Goal: Task Accomplishment & Management: Use online tool/utility

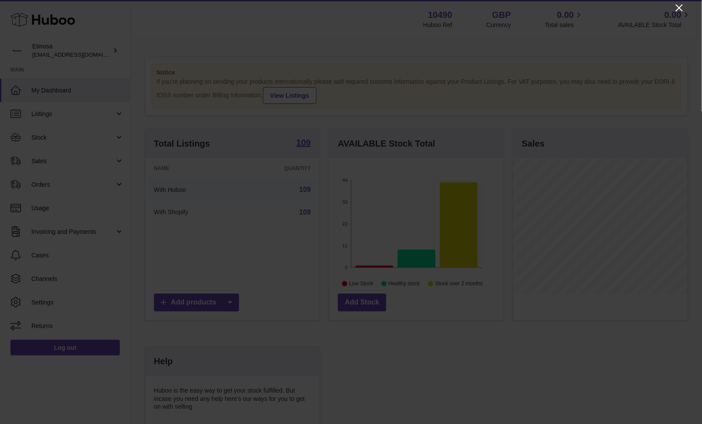
drag, startPoint x: 675, startPoint y: 9, endPoint x: 685, endPoint y: 15, distance: 11.6
click at [526, 9] on icon "Close" at bounding box center [679, 8] width 10 height 10
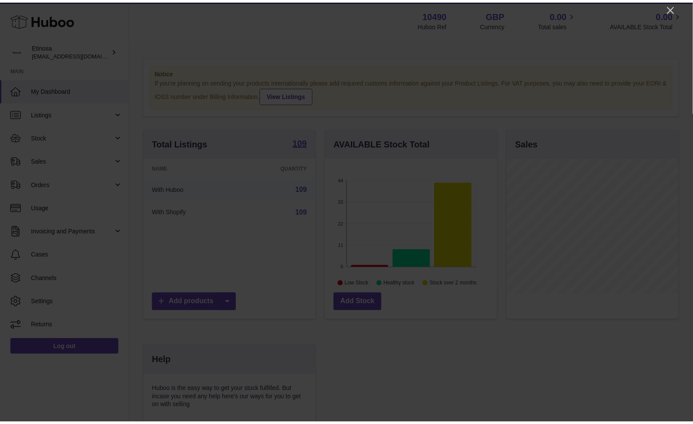
scroll to position [435842, 435807]
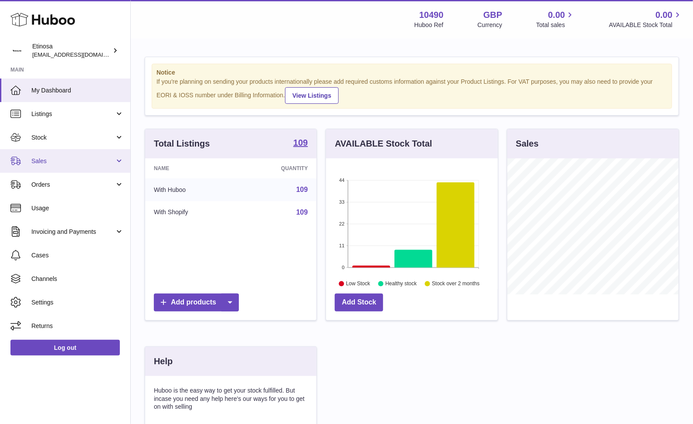
click at [80, 162] on span "Sales" at bounding box center [72, 161] width 83 height 8
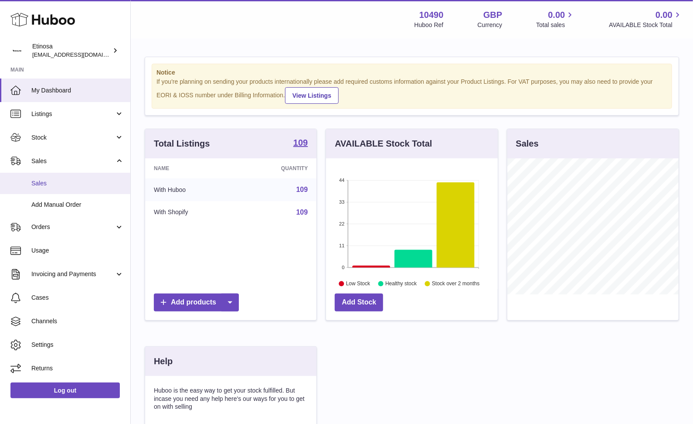
click at [41, 179] on span "Sales" at bounding box center [77, 183] width 92 height 8
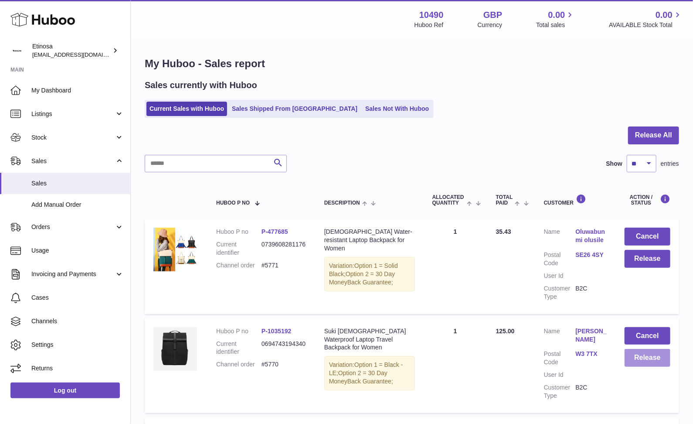
click at [635, 360] on button "Release" at bounding box center [648, 358] width 46 height 18
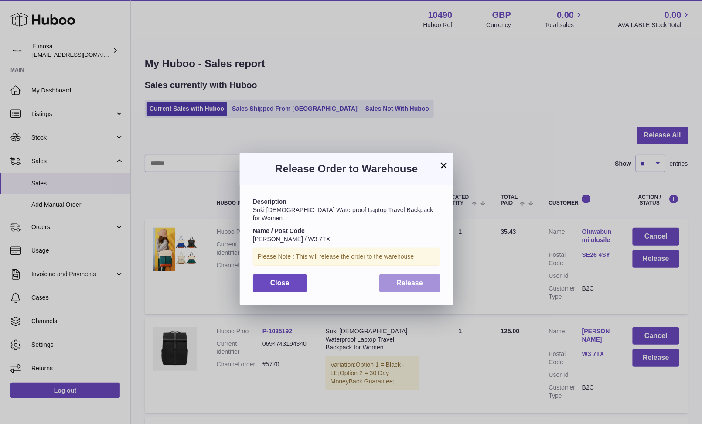
click at [400, 279] on span "Release" at bounding box center [410, 282] width 27 height 7
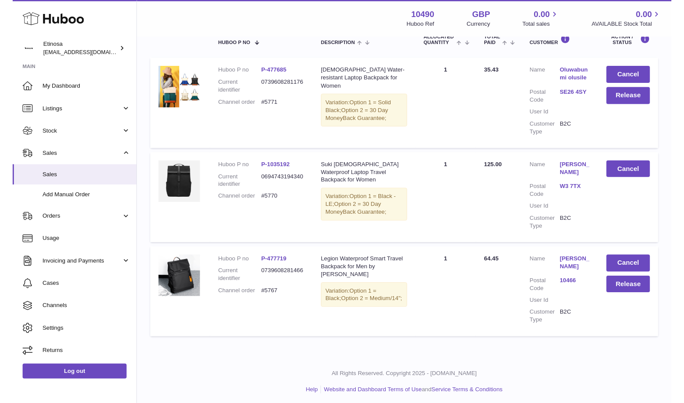
scroll to position [160, 0]
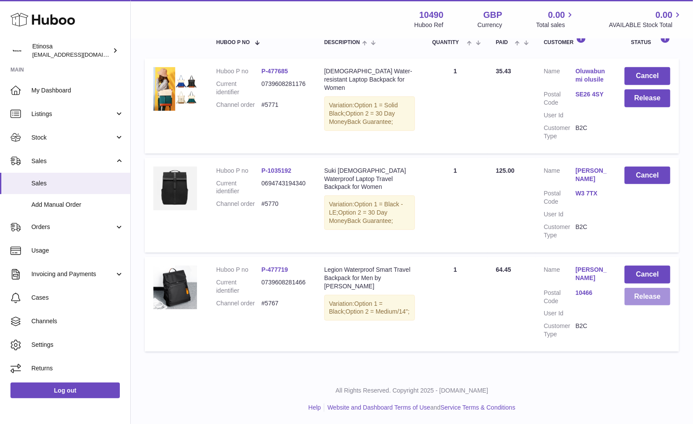
click at [630, 299] on button "Release" at bounding box center [648, 297] width 46 height 18
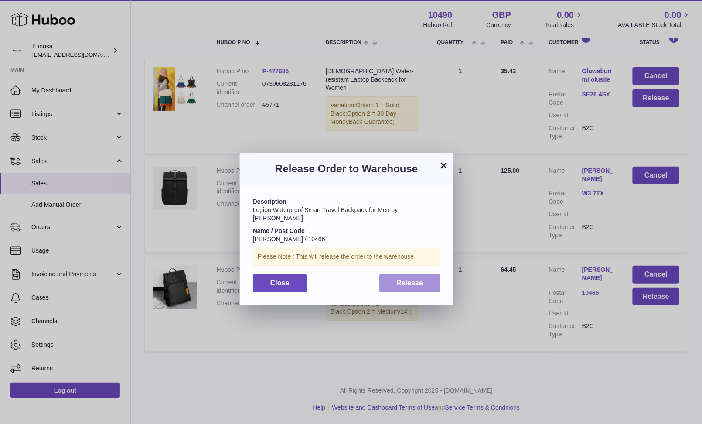
click at [415, 279] on span "Release" at bounding box center [410, 282] width 27 height 7
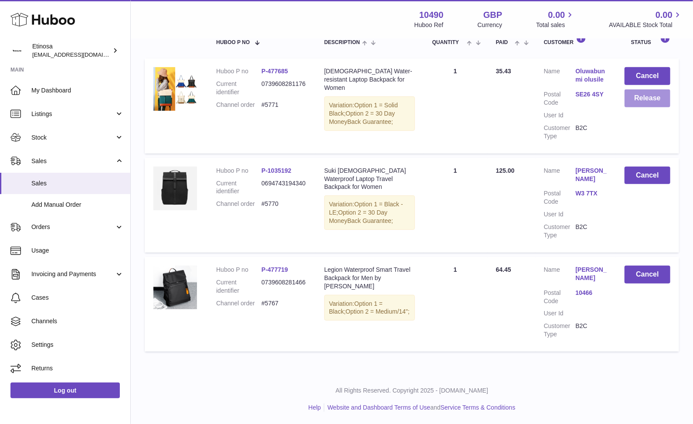
click at [647, 106] on button "Release" at bounding box center [648, 98] width 46 height 18
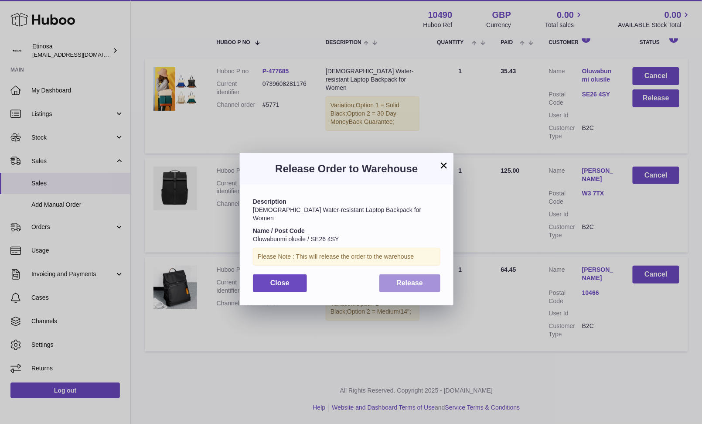
click at [412, 279] on span "Release" at bounding box center [410, 282] width 27 height 7
